Goal: Transaction & Acquisition: Purchase product/service

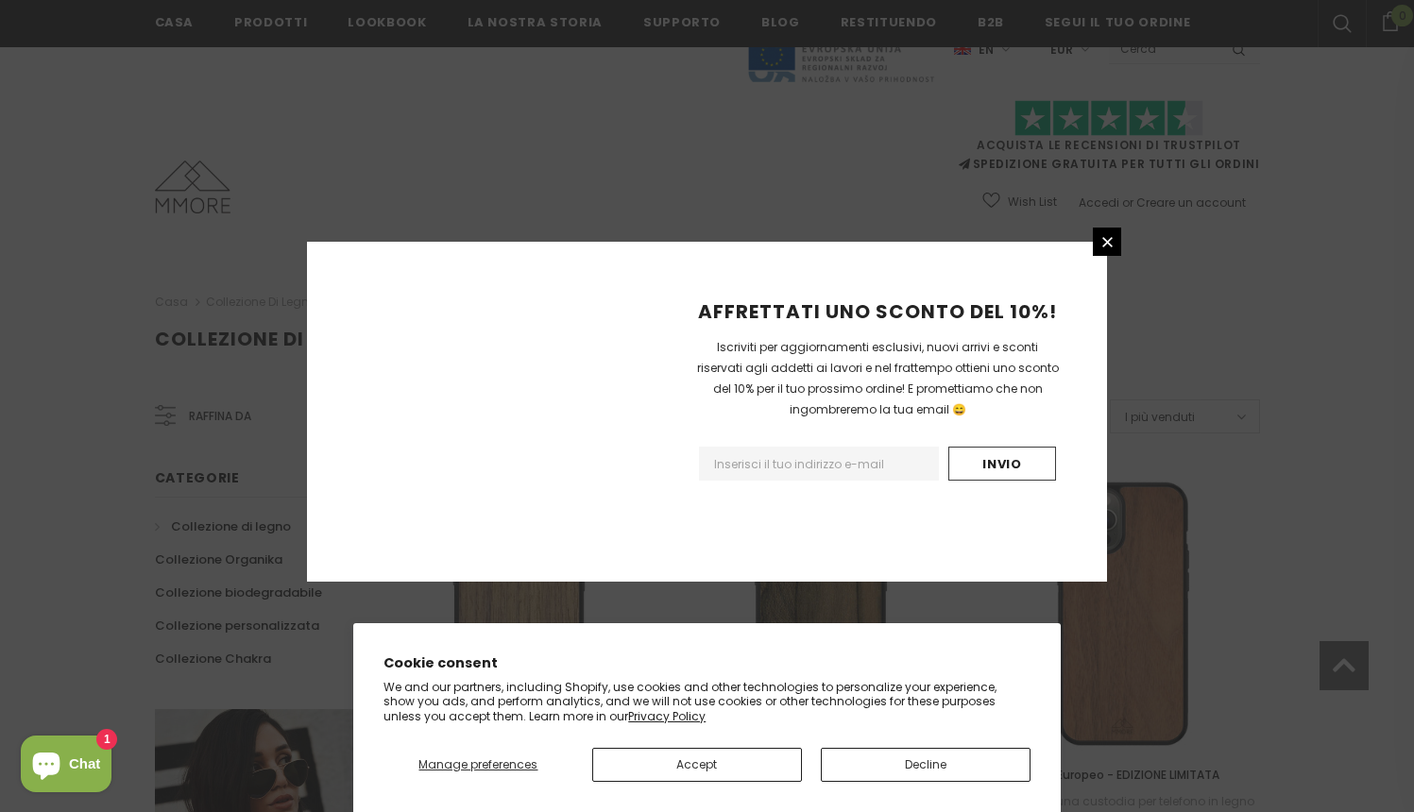
scroll to position [2173, 0]
